Goal: Download file/media

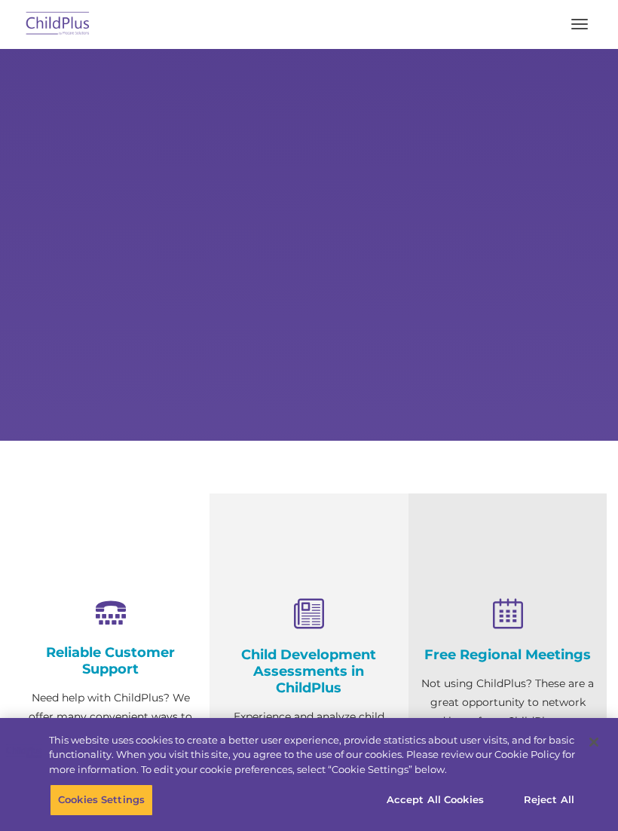
select select "MEDIUM"
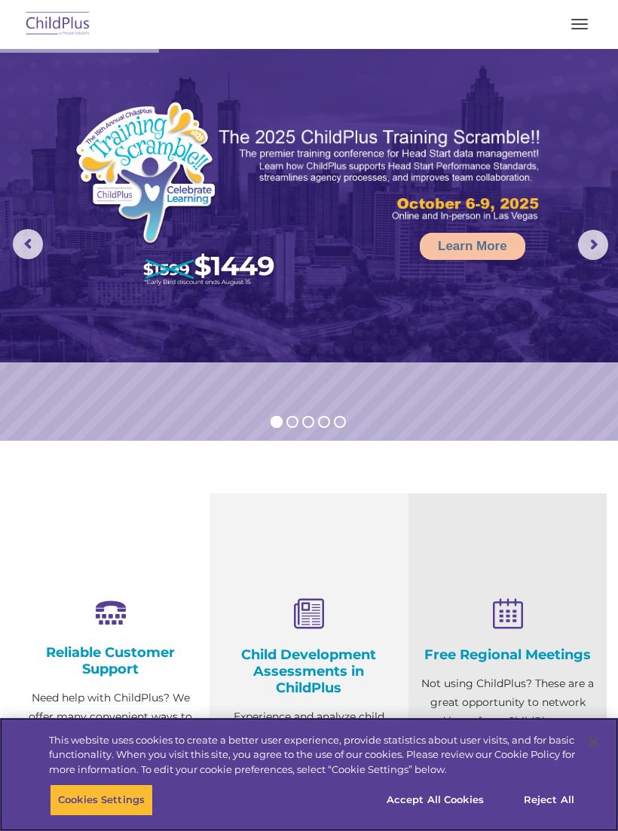
click at [456, 792] on button "Accept All Cookies" at bounding box center [435, 800] width 114 height 32
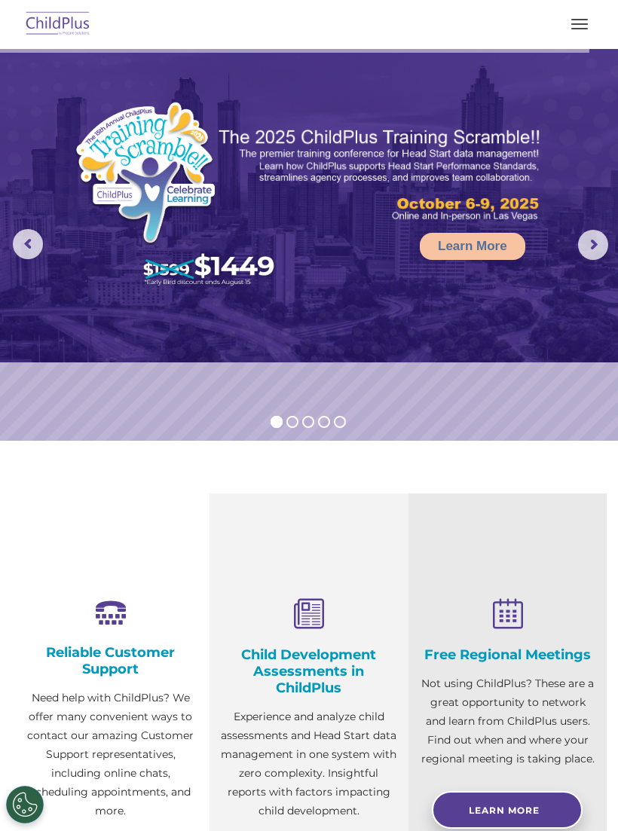
click at [70, 23] on img at bounding box center [58, 24] width 71 height 35
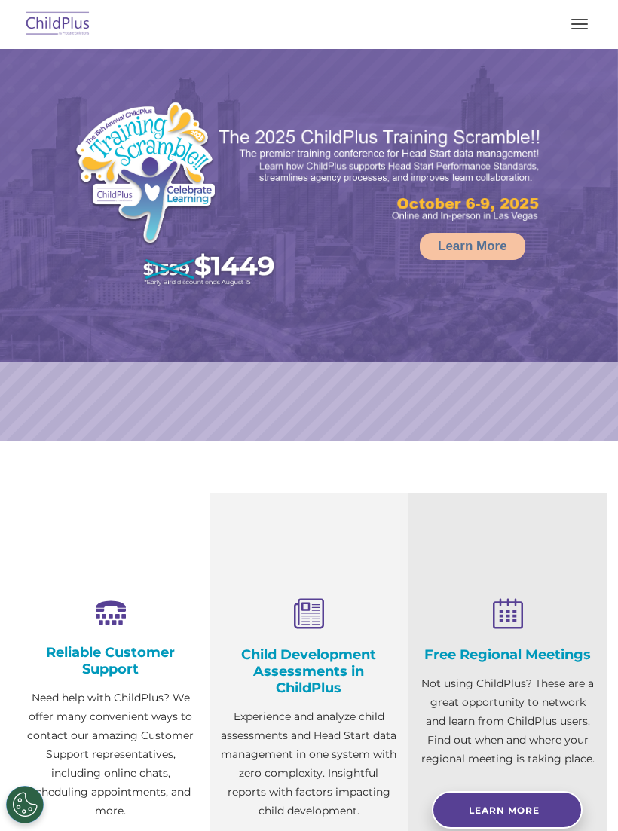
select select "MEDIUM"
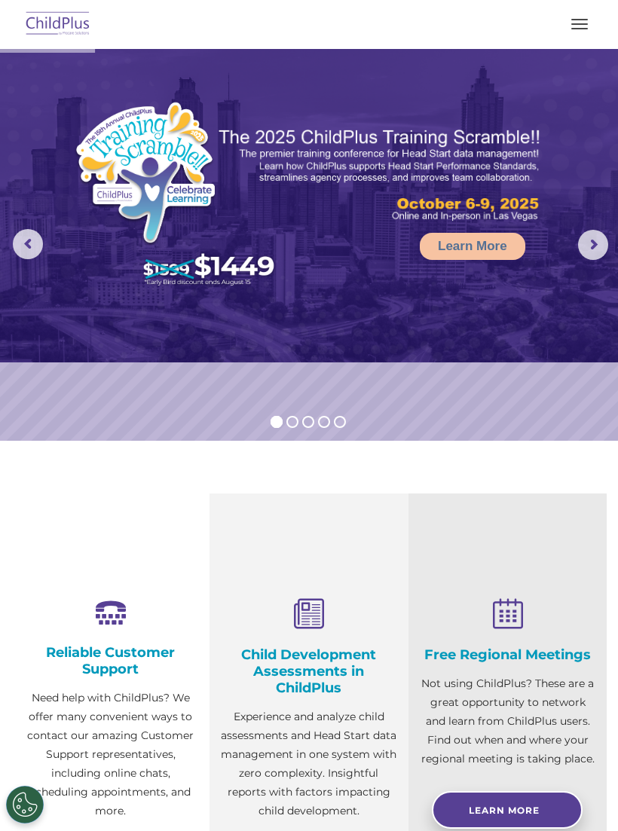
click at [574, 29] on button "button" at bounding box center [579, 24] width 32 height 24
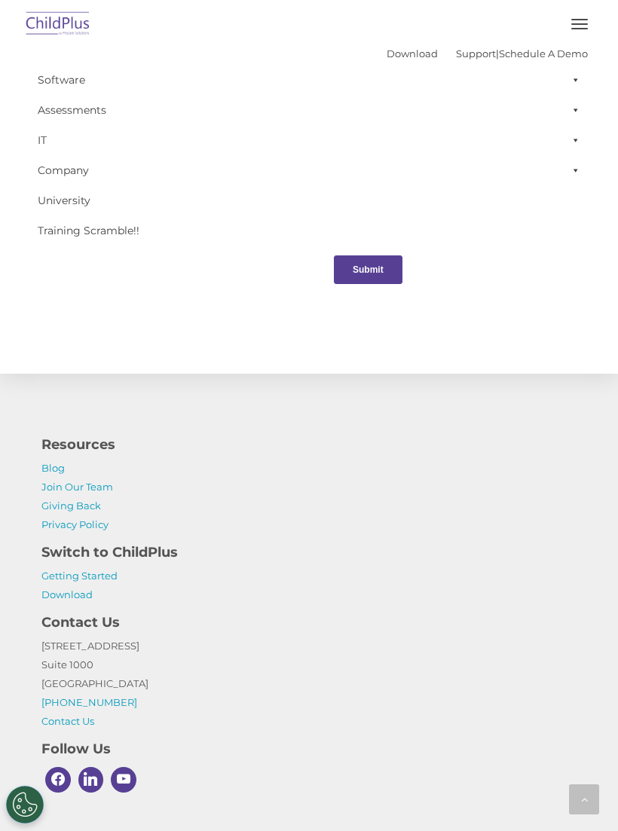
scroll to position [1640, 0]
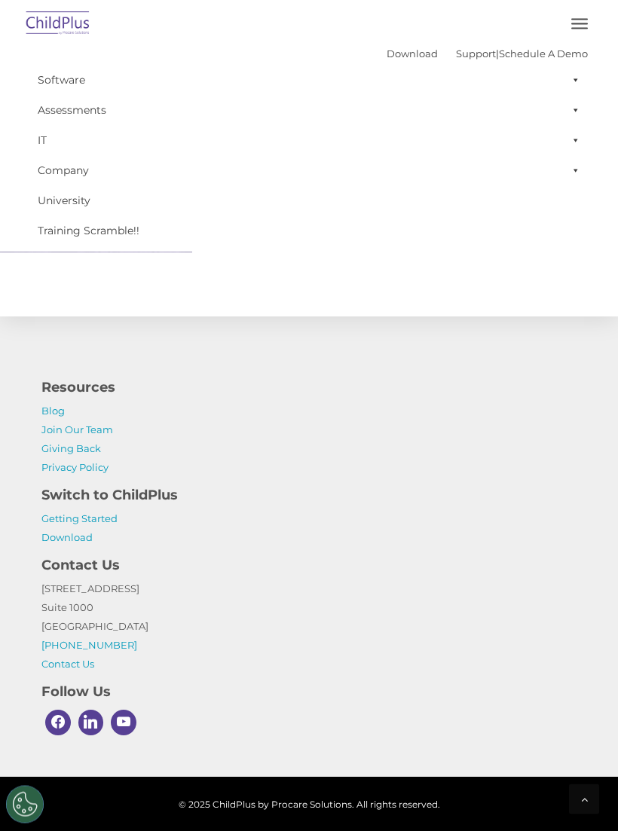
click at [572, 814] on div at bounding box center [584, 799] width 30 height 30
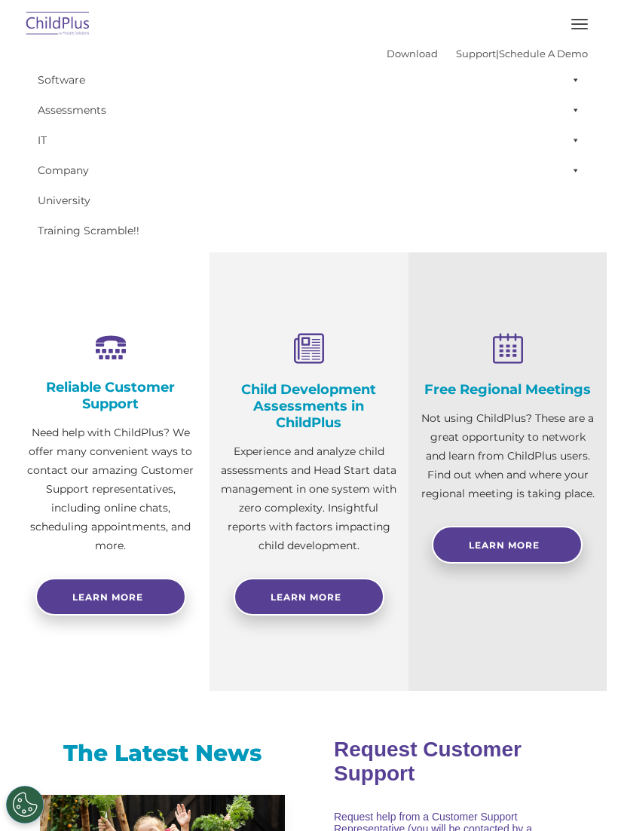
scroll to position [17, 0]
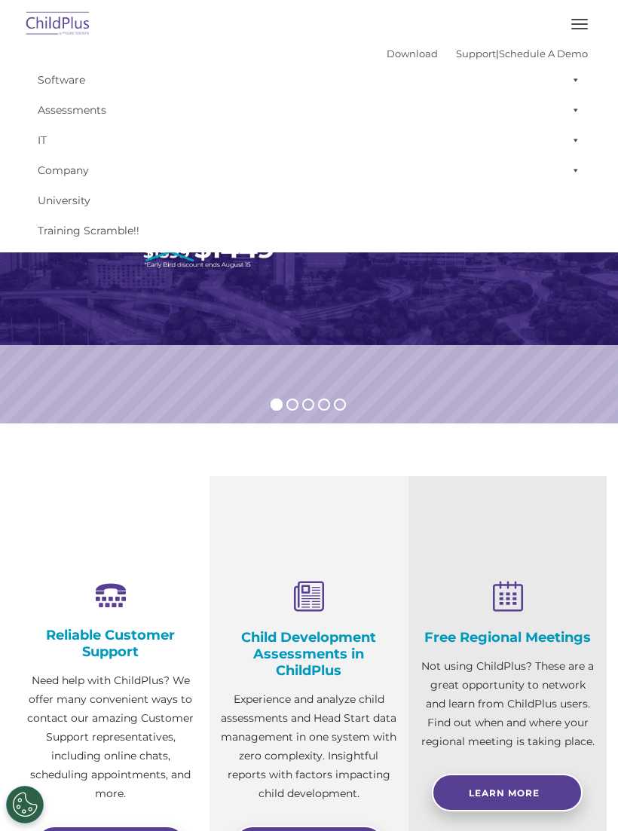
click at [386, 55] on link "Download" at bounding box center [411, 53] width 51 height 12
